Goal: Use online tool/utility: Utilize a website feature to perform a specific function

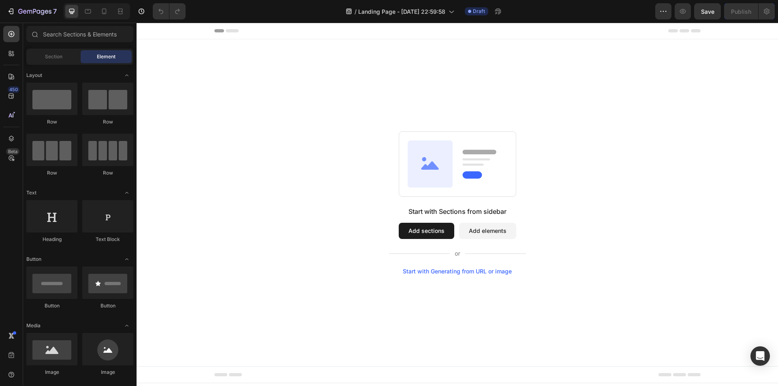
click at [459, 270] on div "Start with Generating from URL or image" at bounding box center [457, 271] width 109 height 6
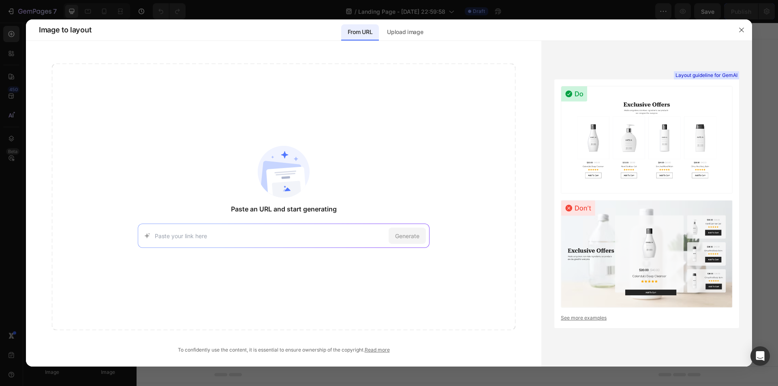
click at [205, 236] on input at bounding box center [270, 236] width 231 height 9
type input "[URL][DOMAIN_NAME]"
click at [398, 240] on span "Generate" at bounding box center [407, 236] width 24 height 9
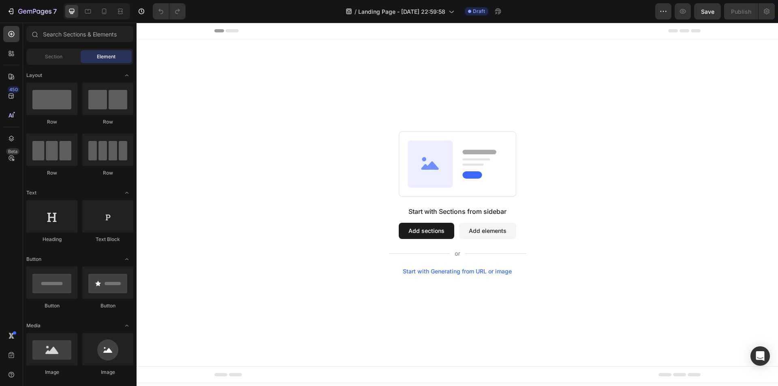
click at [417, 271] on div "Start with Generating from URL or image" at bounding box center [457, 271] width 109 height 6
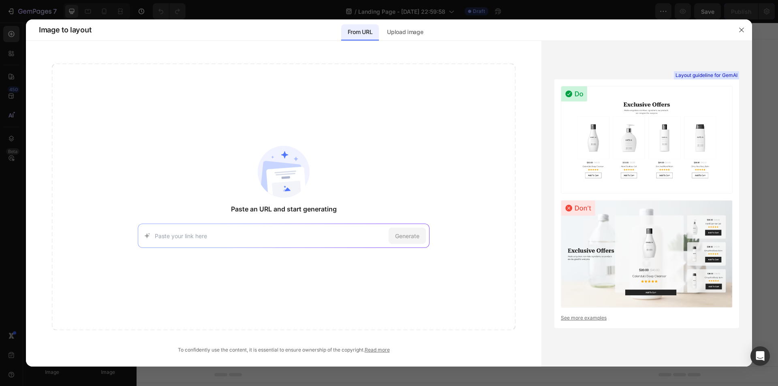
click at [196, 243] on div "Generate" at bounding box center [284, 236] width 292 height 24
paste input "[URL][DOMAIN_NAME]"
type input "[URL][DOMAIN_NAME]"
click at [407, 234] on span "Generate" at bounding box center [407, 236] width 24 height 9
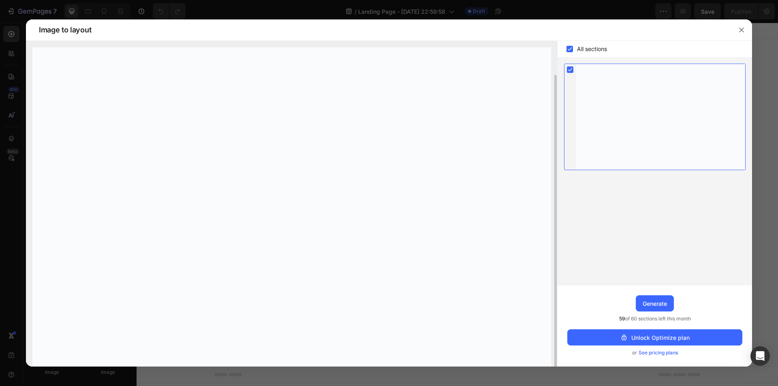
scroll to position [17, 0]
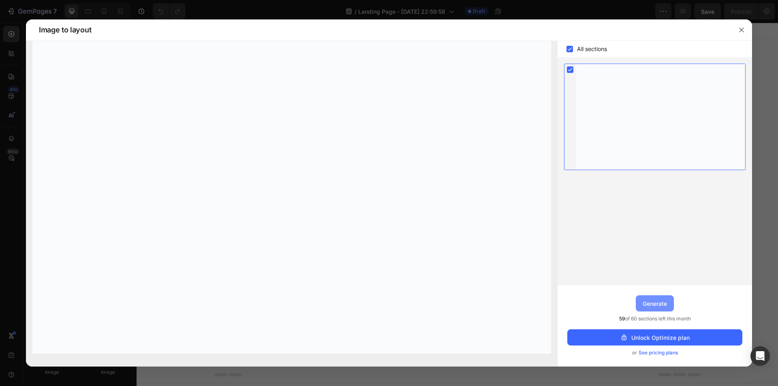
click at [660, 306] on div "Generate" at bounding box center [655, 304] width 24 height 9
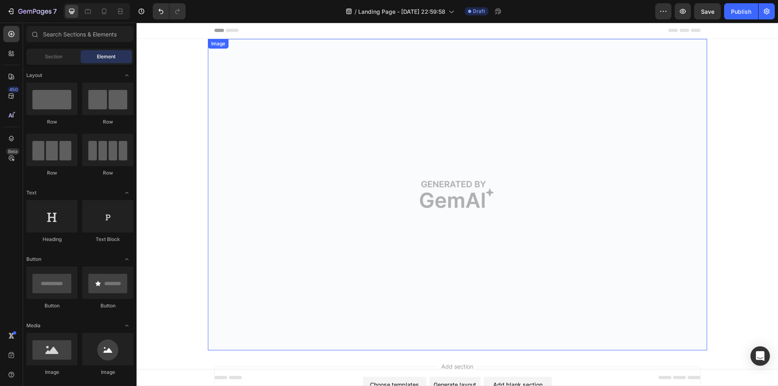
scroll to position [0, 0]
click at [52, 56] on span "Section" at bounding box center [53, 56] width 17 height 7
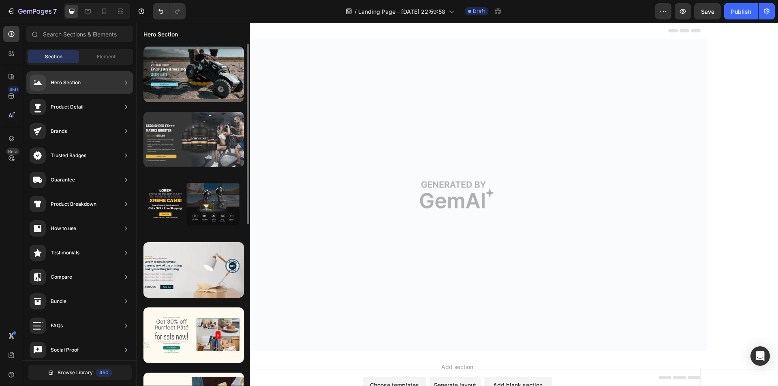
click at [171, 137] on div at bounding box center [193, 140] width 101 height 56
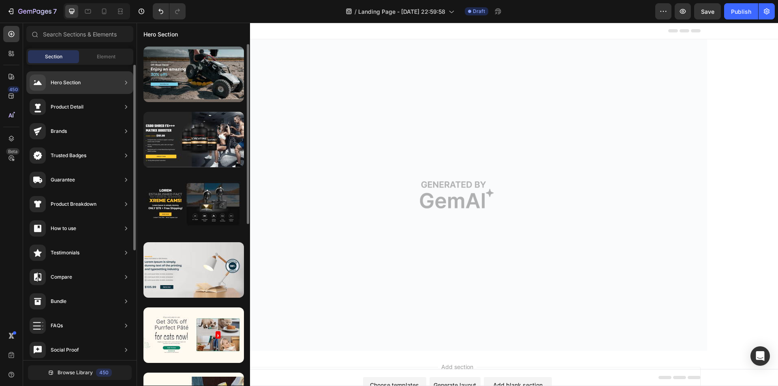
click at [83, 110] on div "Product Detail" at bounding box center [67, 107] width 33 height 8
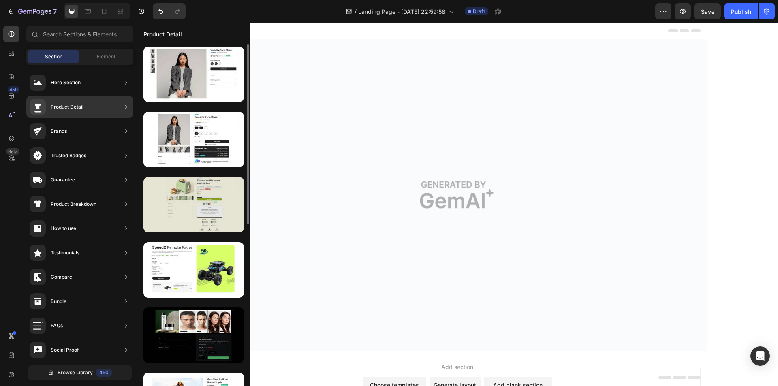
click at [194, 206] on div at bounding box center [193, 205] width 101 height 56
click at [197, 205] on div at bounding box center [193, 205] width 101 height 56
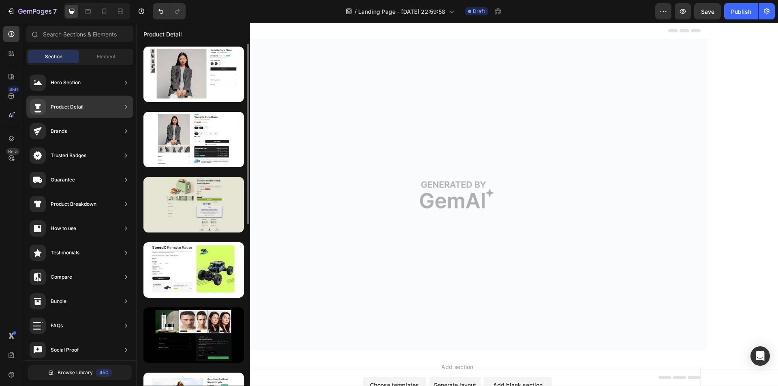
click at [197, 205] on div at bounding box center [193, 205] width 101 height 56
click at [197, 206] on div at bounding box center [193, 205] width 101 height 56
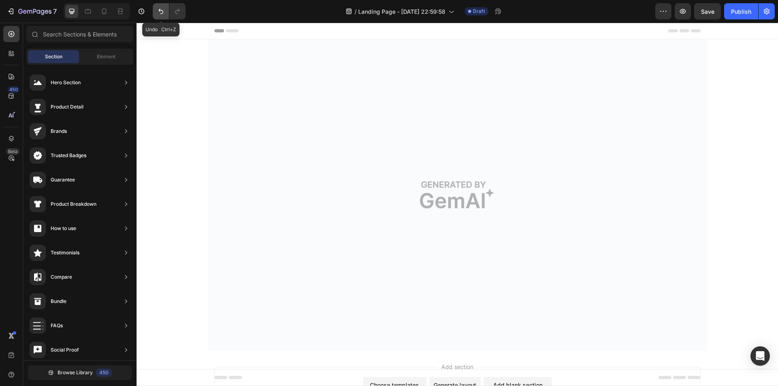
click at [158, 15] on button "Undo/Redo" at bounding box center [161, 11] width 16 height 16
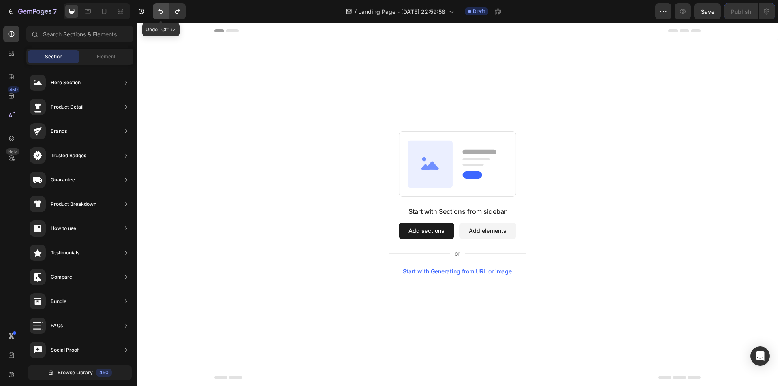
click at [162, 8] on icon "Undo/Redo" at bounding box center [161, 11] width 8 height 8
click at [463, 271] on div "Start with Generating from URL or image" at bounding box center [457, 271] width 109 height 6
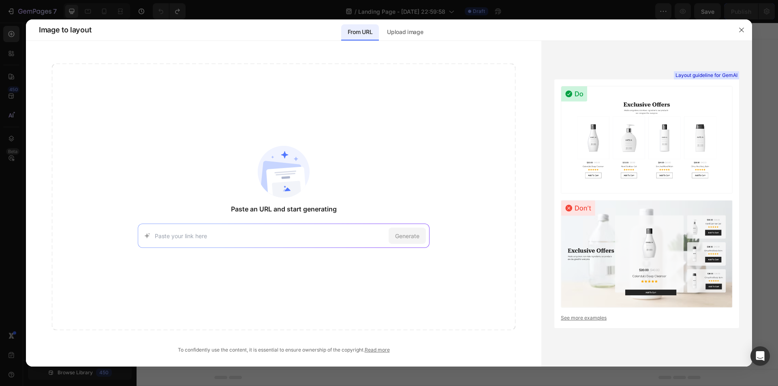
click at [197, 233] on input at bounding box center [270, 236] width 231 height 9
type input "[URL][DOMAIN_NAME]"
click at [410, 240] on span "Generate" at bounding box center [407, 236] width 24 height 9
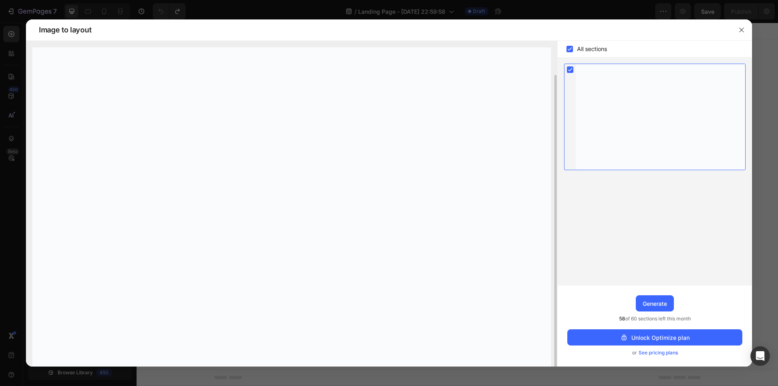
scroll to position [17, 0]
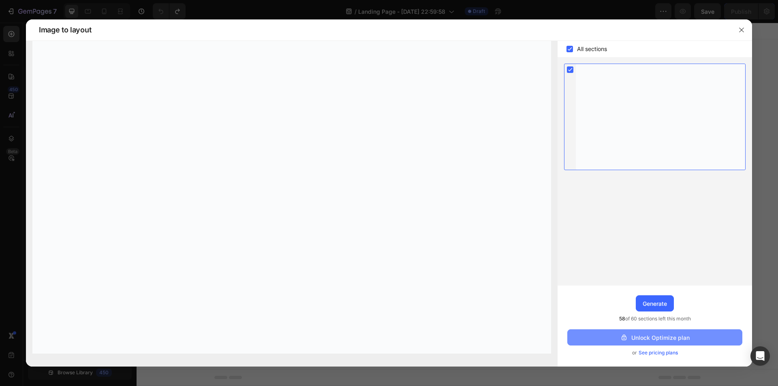
click at [603, 333] on button "Unlock Optimize plan" at bounding box center [655, 338] width 175 height 16
click at [739, 30] on icon "button" at bounding box center [742, 30] width 6 height 6
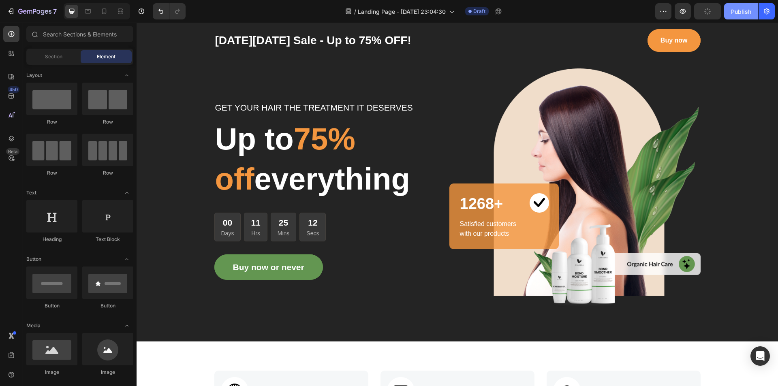
click at [742, 16] on button "Publish" at bounding box center [741, 11] width 34 height 16
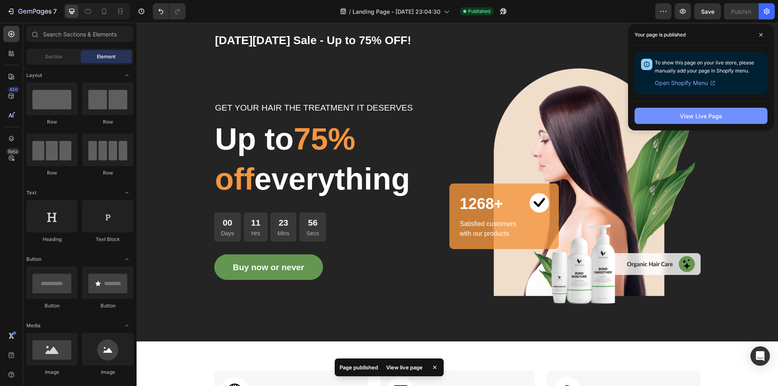
click at [685, 112] on div "View Live Page" at bounding box center [701, 116] width 42 height 9
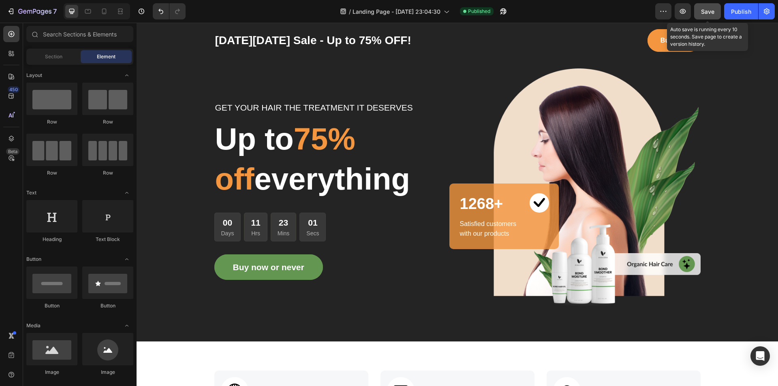
click at [705, 13] on span "Save" at bounding box center [707, 11] width 13 height 7
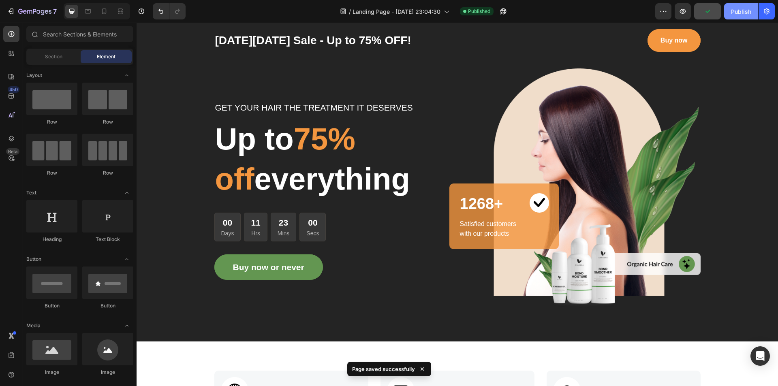
click at [733, 5] on button "Publish" at bounding box center [741, 11] width 34 height 16
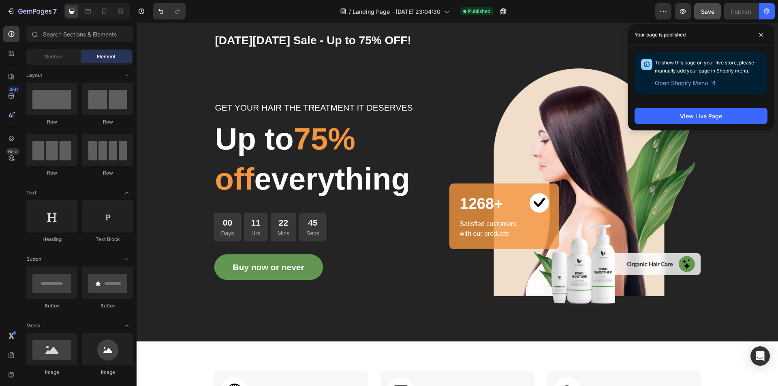
click at [676, 82] on span "Open Shopify Menu" at bounding box center [681, 83] width 53 height 10
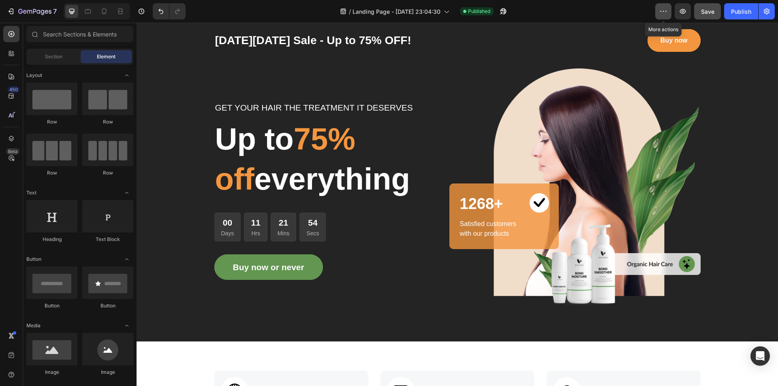
click at [662, 6] on button "button" at bounding box center [663, 11] width 16 height 16
click at [682, 12] on icon "button" at bounding box center [683, 11] width 8 height 8
